Goal: Task Accomplishment & Management: Manage account settings

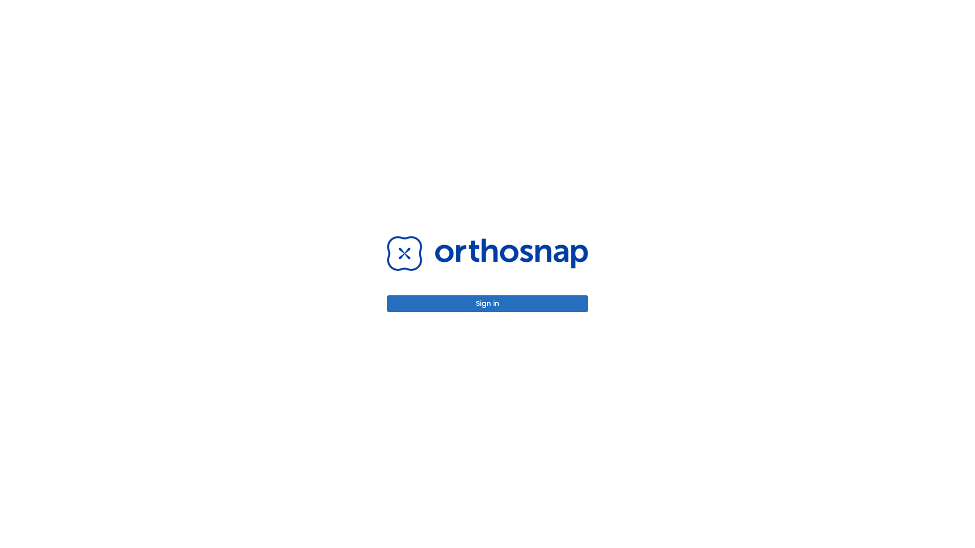
click at [488, 304] on button "Sign in" at bounding box center [487, 304] width 201 height 17
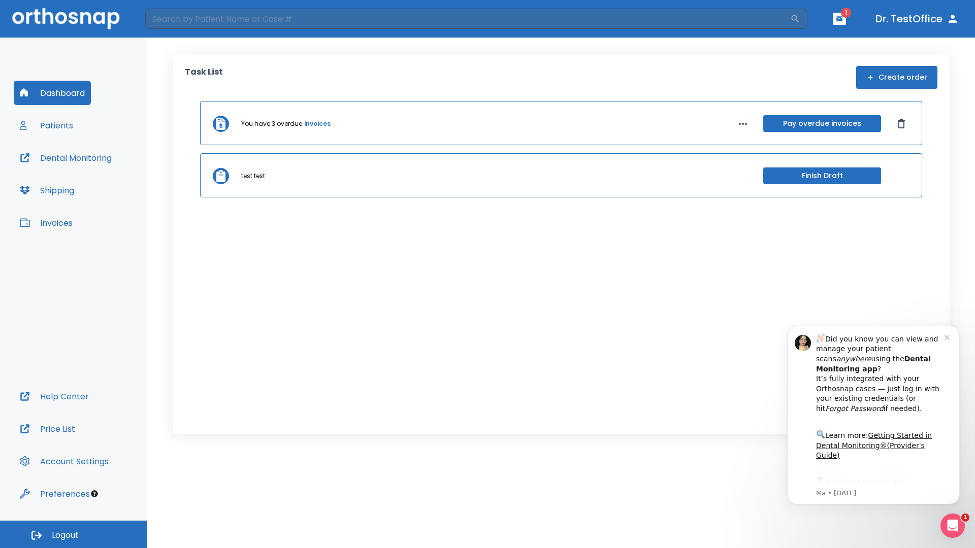
click at [74, 535] on span "Logout" at bounding box center [65, 535] width 27 height 11
